Goal: Information Seeking & Learning: Learn about a topic

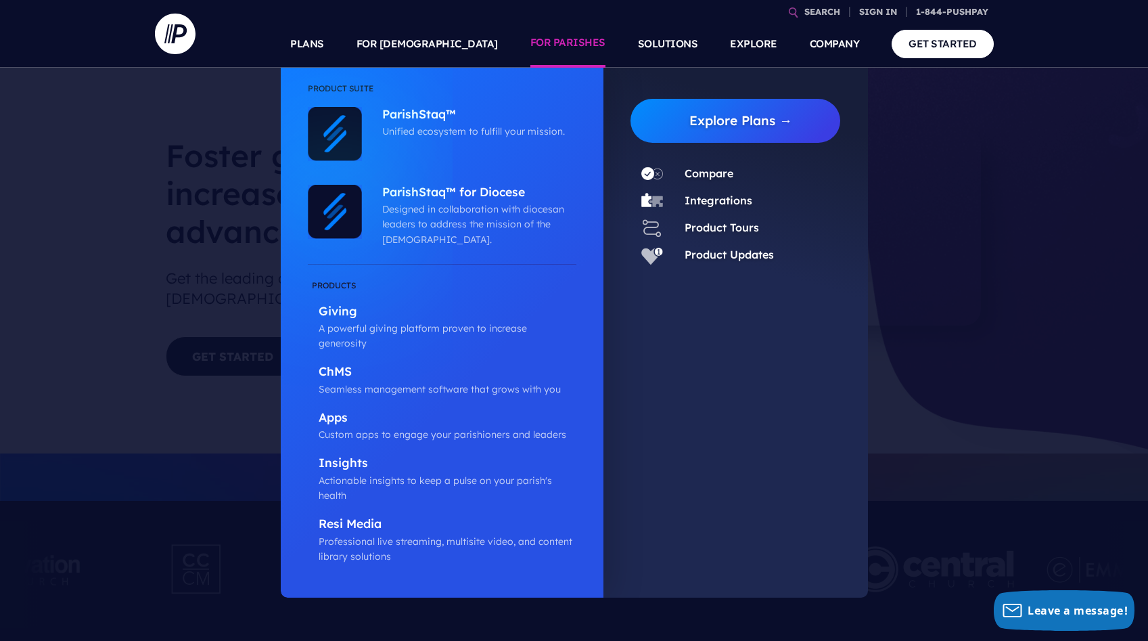
click at [425, 105] on li "Product Suite" at bounding box center [442, 94] width 269 height 26
click at [425, 116] on p "ParishStaq™" at bounding box center [475, 115] width 187 height 17
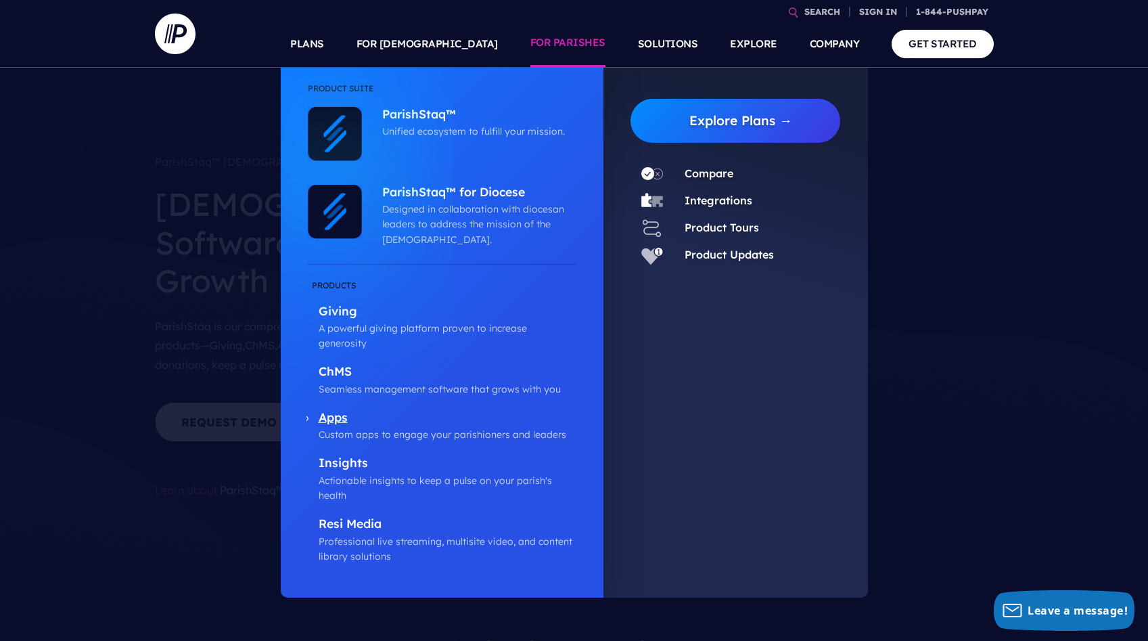
click at [348, 410] on p "Apps" at bounding box center [448, 418] width 258 height 17
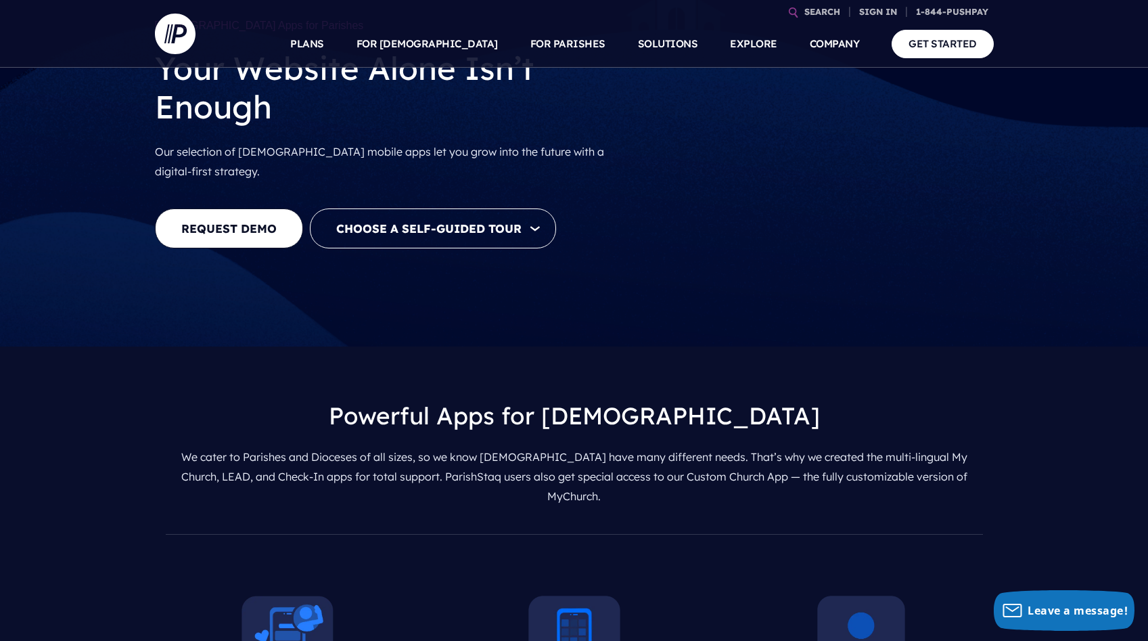
scroll to position [135, 0]
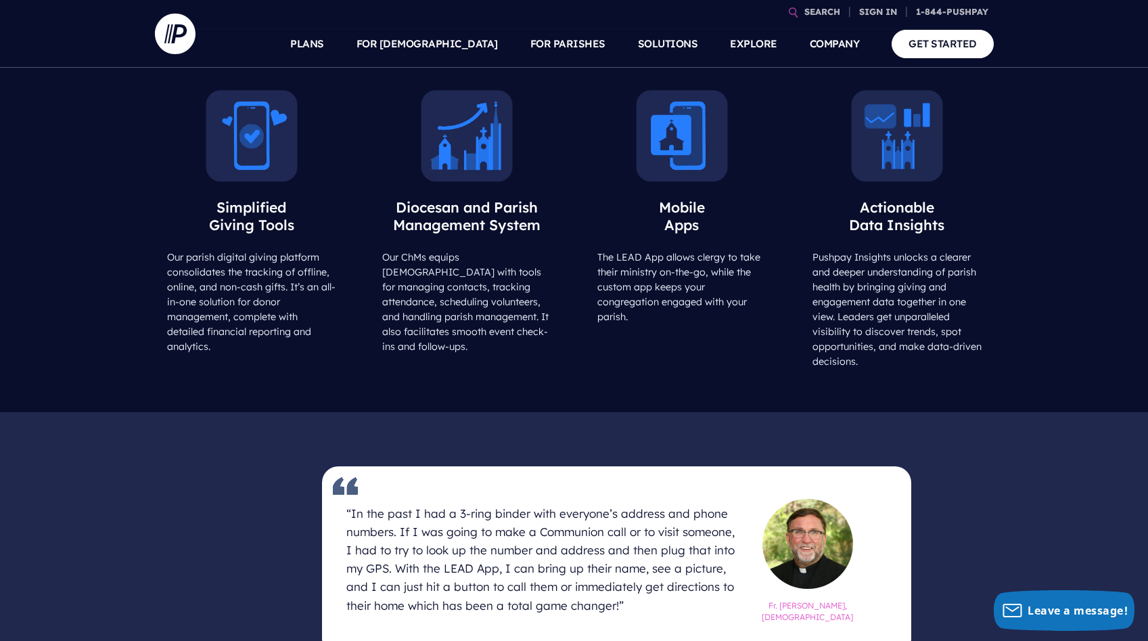
scroll to position [676, 0]
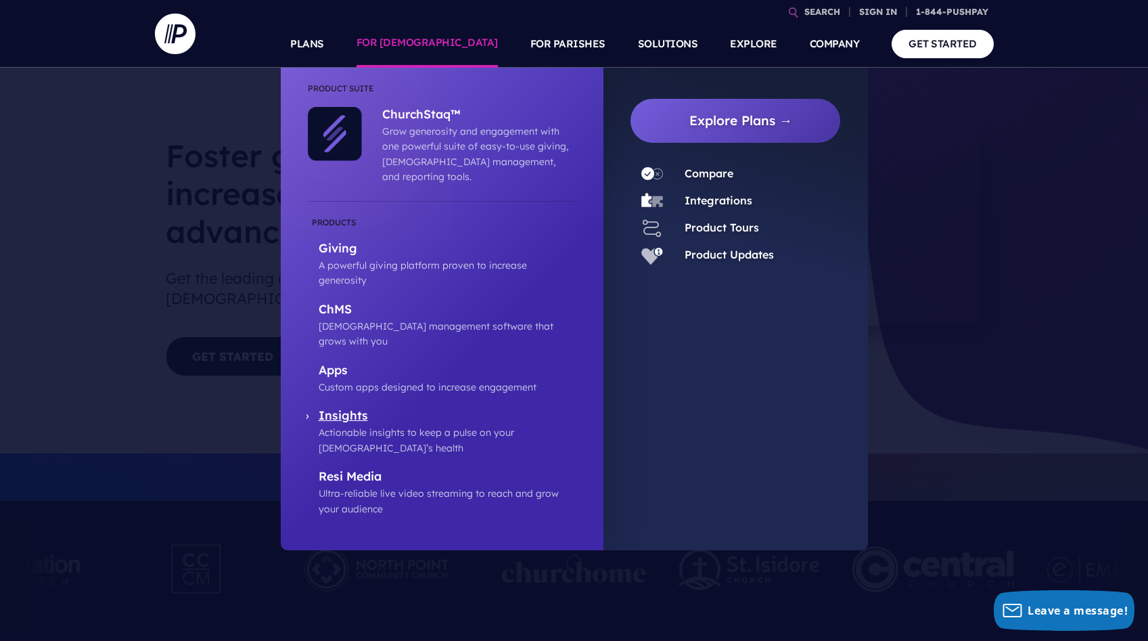
click at [352, 408] on p "Insights" at bounding box center [448, 416] width 258 height 17
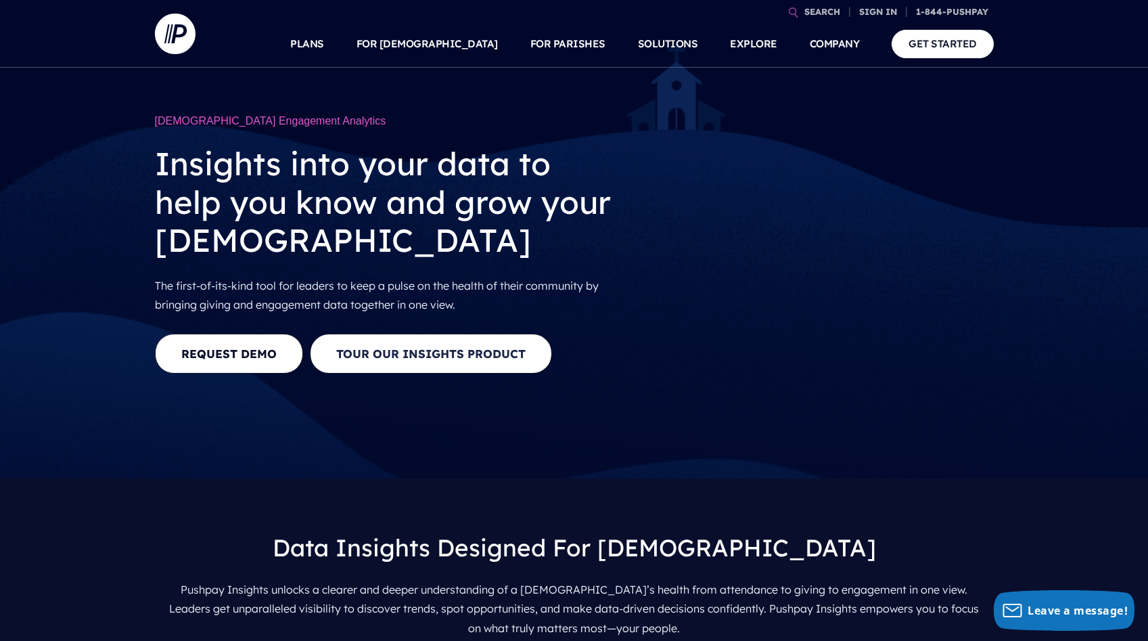
click at [463, 358] on button "Tour our Insights Product" at bounding box center [431, 353] width 242 height 40
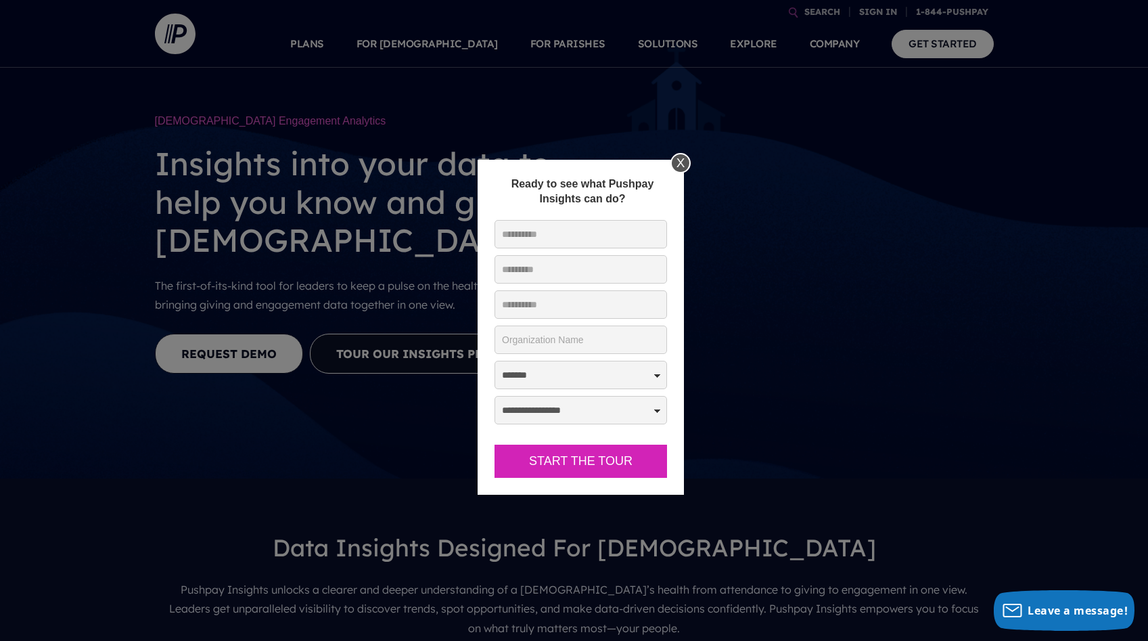
click at [681, 161] on div "X" at bounding box center [680, 163] width 20 height 20
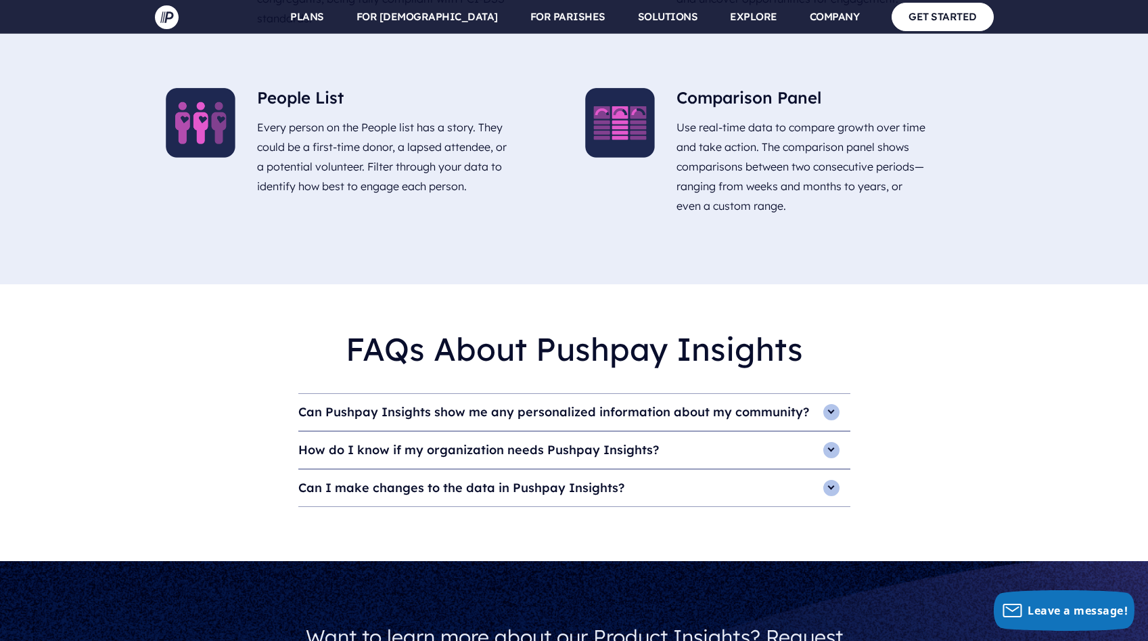
scroll to position [3450, 0]
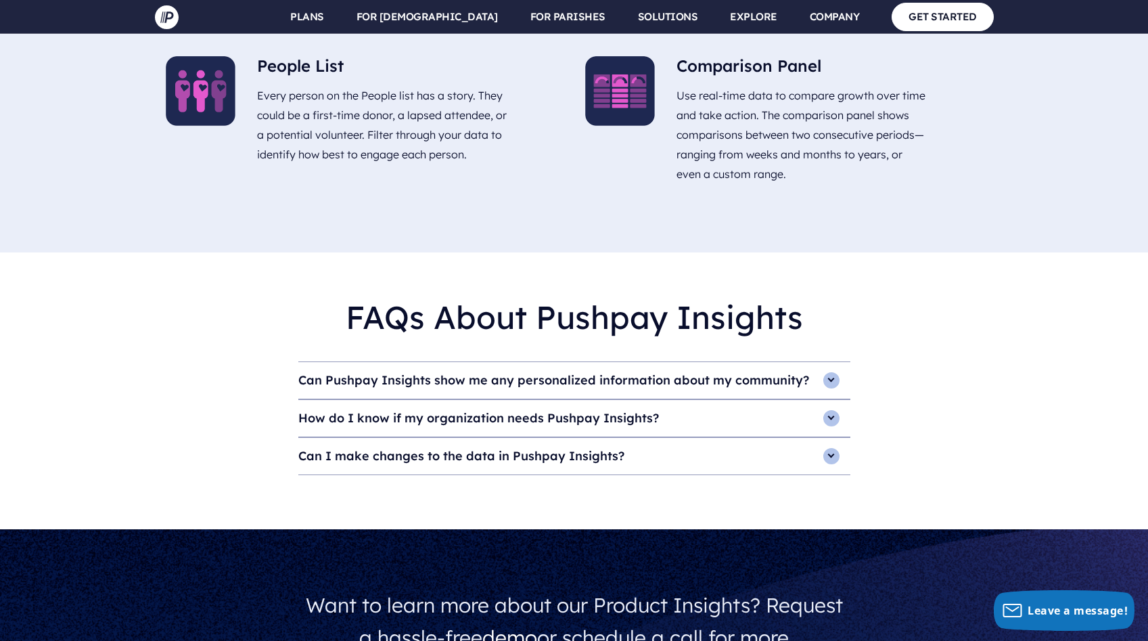
click at [1128, 373] on div "FAQs About Pushpay Insights Can Pushpay Insights show me any personalized infor…" at bounding box center [574, 390] width 1148 height 276
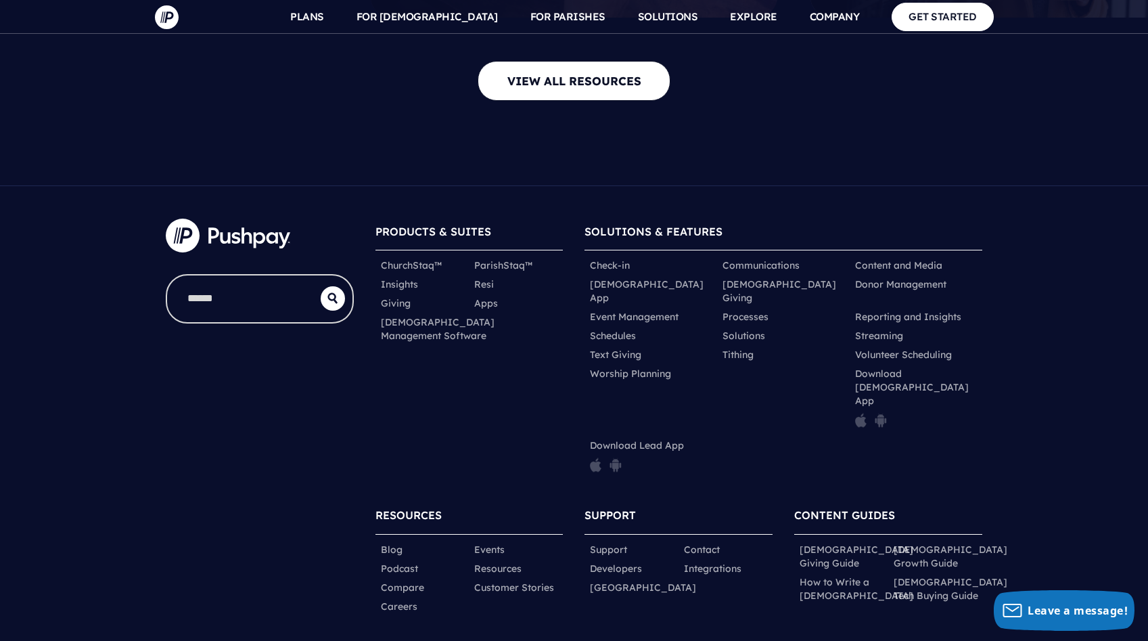
scroll to position [4549, 0]
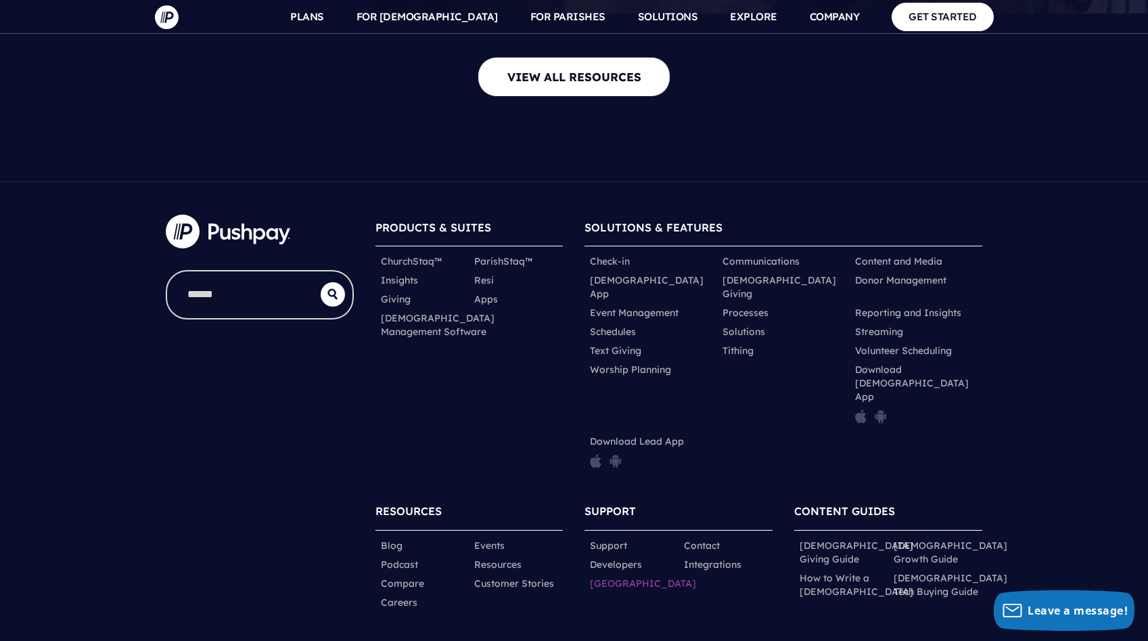
click at [627, 576] on link "[GEOGRAPHIC_DATA]" at bounding box center [643, 583] width 106 height 14
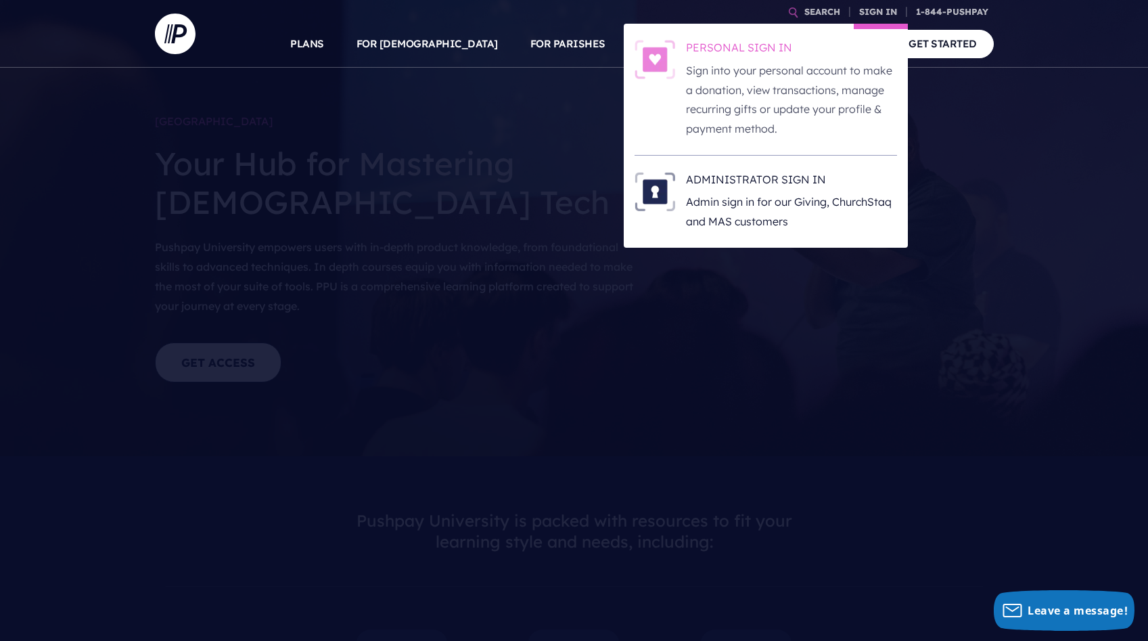
click at [758, 50] on h6 "PERSONAL SIGN IN" at bounding box center [791, 50] width 211 height 20
